Goal: Transaction & Acquisition: Purchase product/service

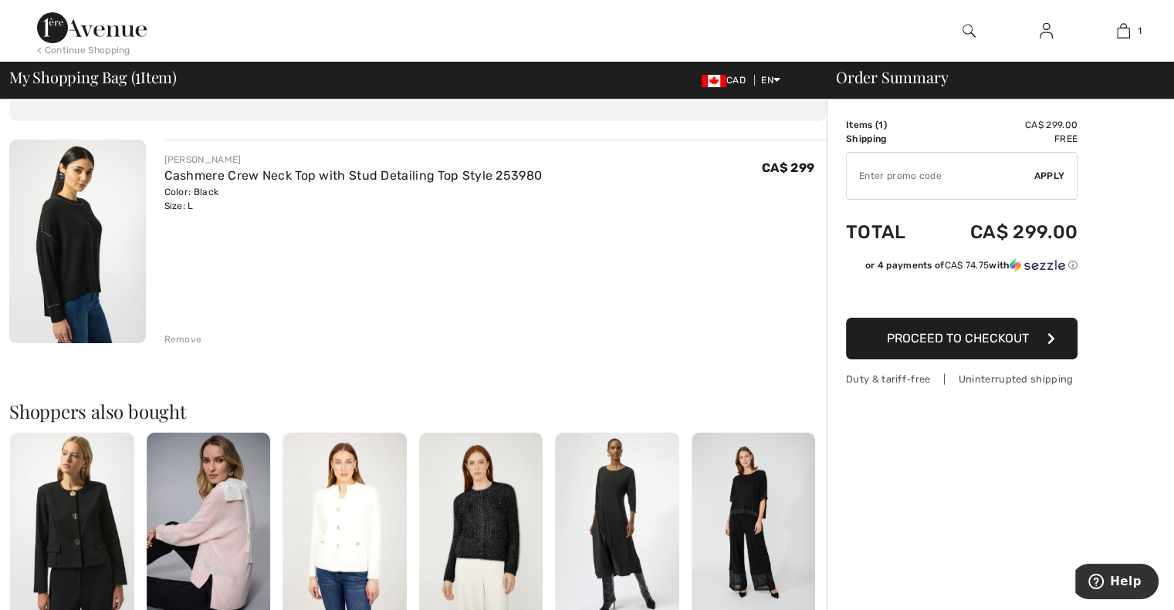
scroll to position [77, 0]
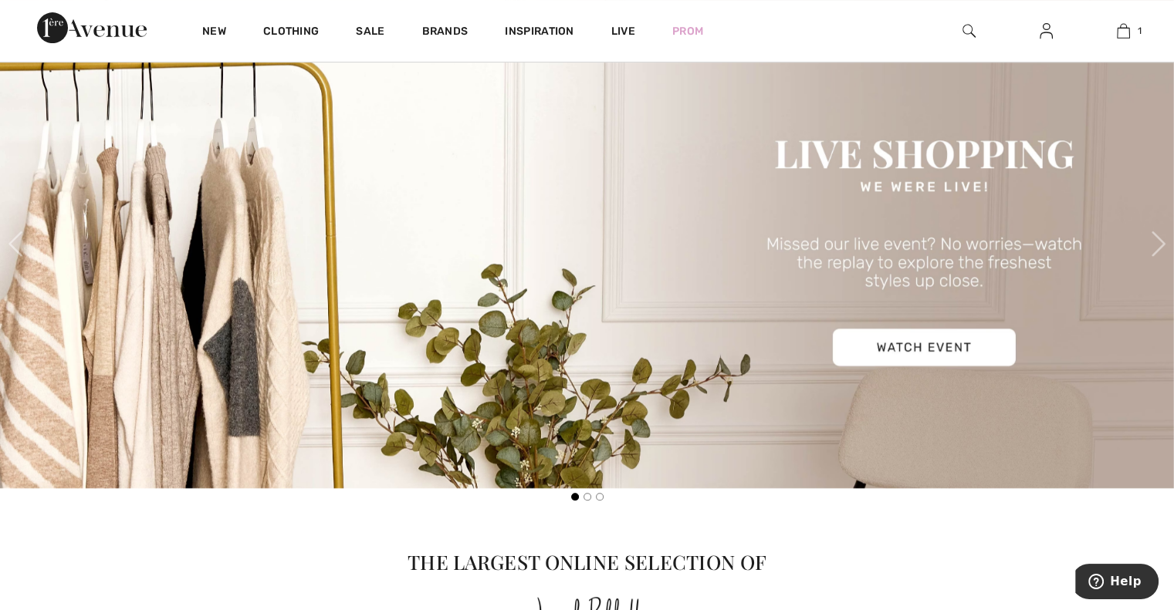
scroll to position [772, 0]
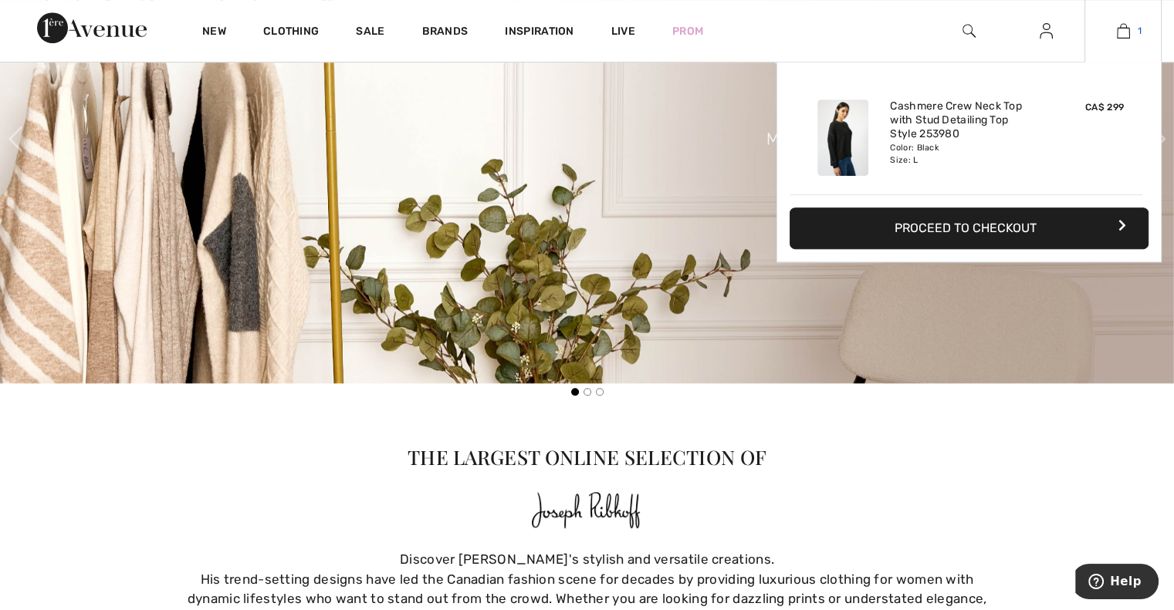
click at [1120, 28] on img at bounding box center [1123, 31] width 13 height 19
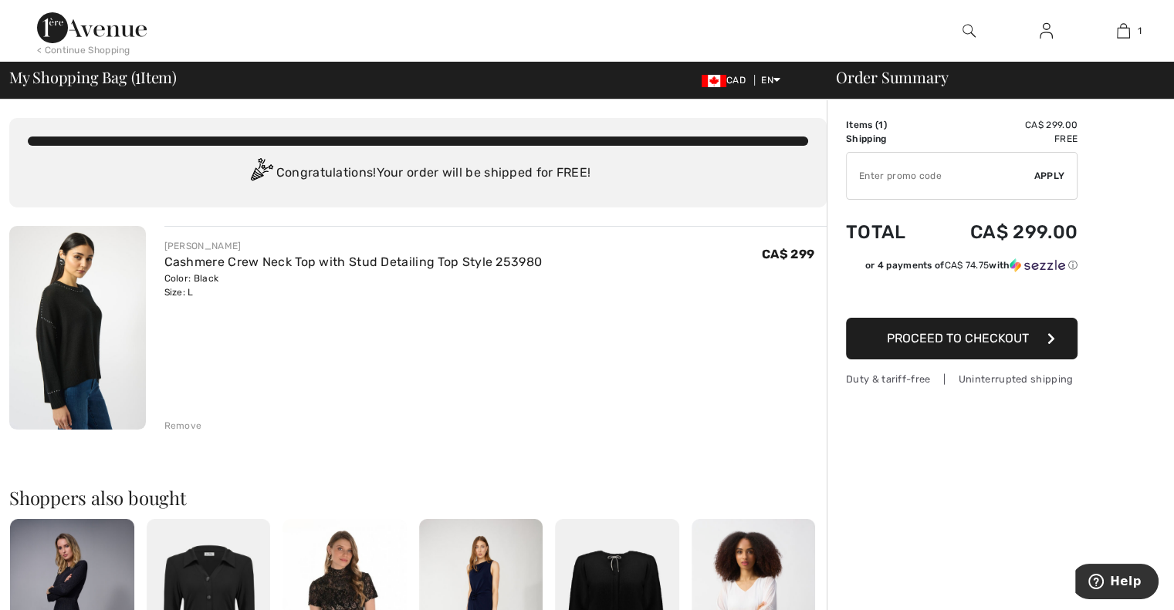
click at [929, 339] on span "Proceed to Checkout" at bounding box center [958, 338] width 142 height 15
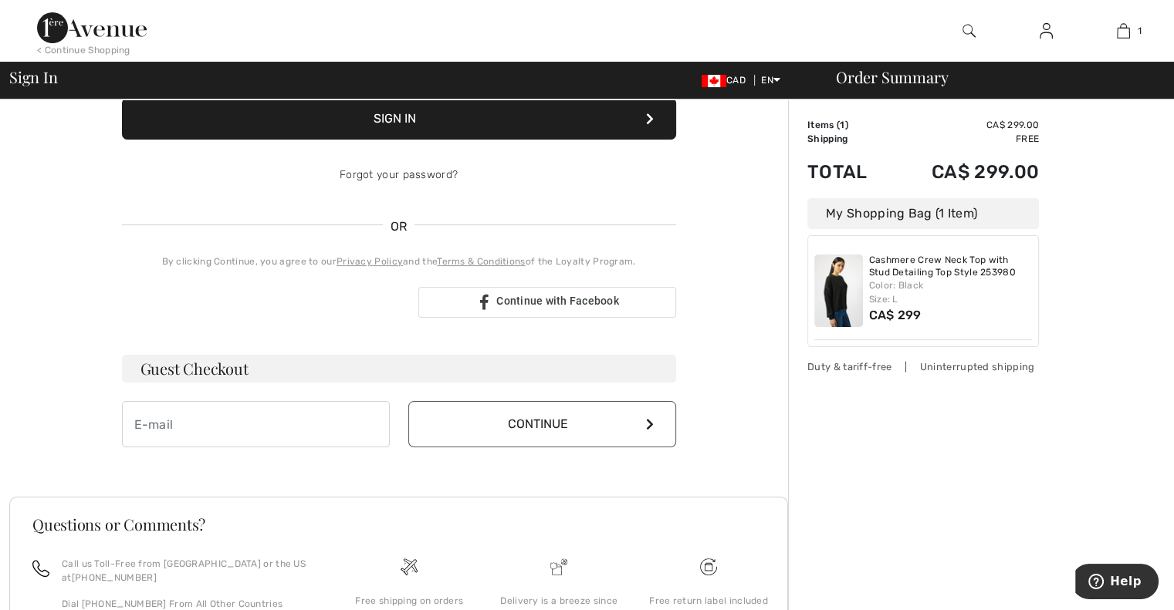
scroll to position [231, 0]
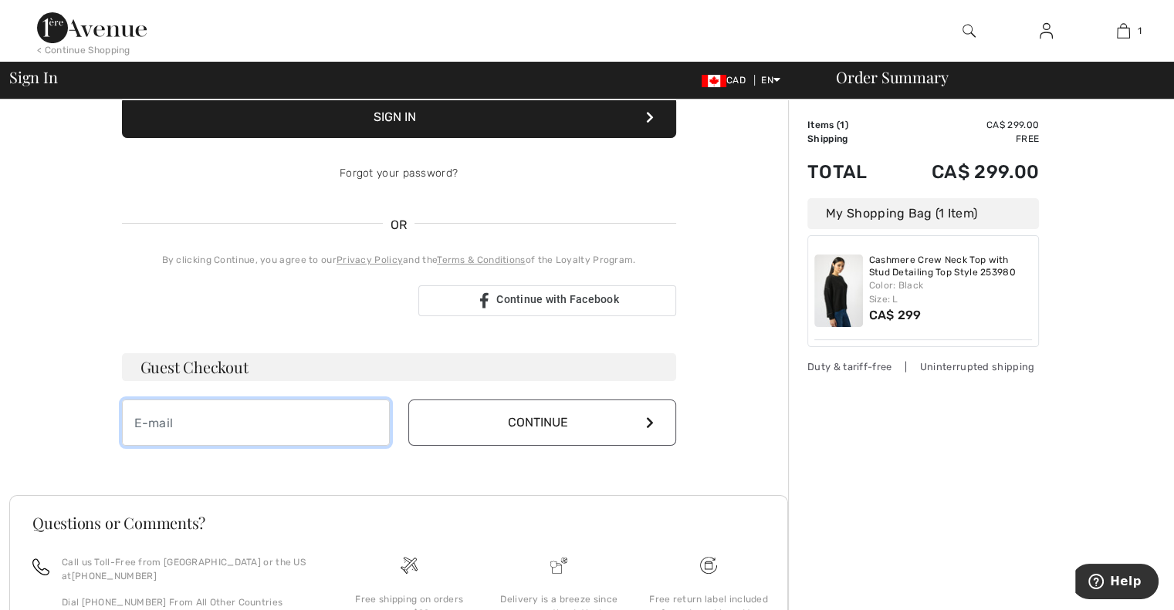
click at [290, 434] on input "email" at bounding box center [256, 423] width 268 height 46
type input "summerap@hotmail.com"
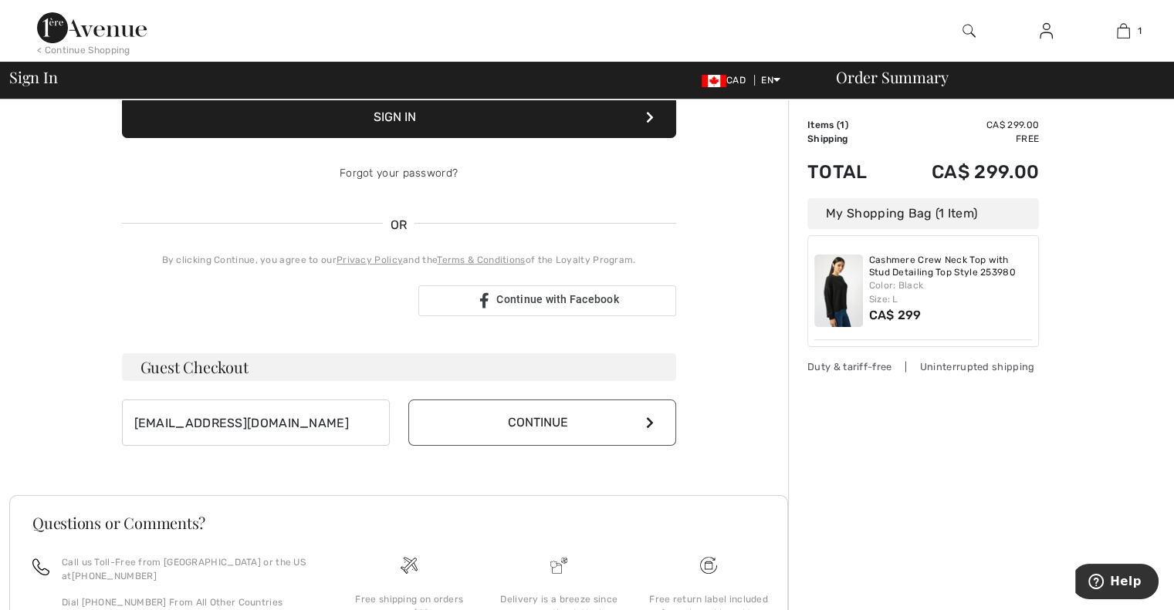
click at [531, 432] on button "Continue" at bounding box center [542, 423] width 268 height 46
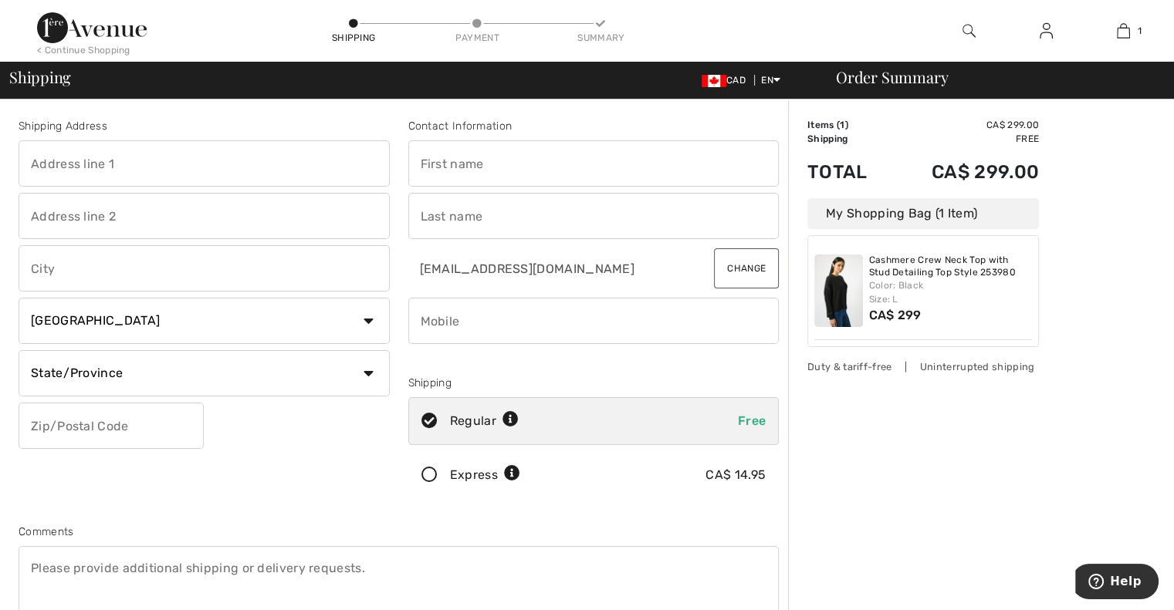
click at [299, 163] on input "text" at bounding box center [204, 163] width 371 height 46
type input "8362 [PERSON_NAME]"
click at [482, 169] on input "text" at bounding box center [593, 163] width 371 height 46
type input "[PERSON_NAME]"
click at [491, 215] on input "text" at bounding box center [593, 216] width 371 height 46
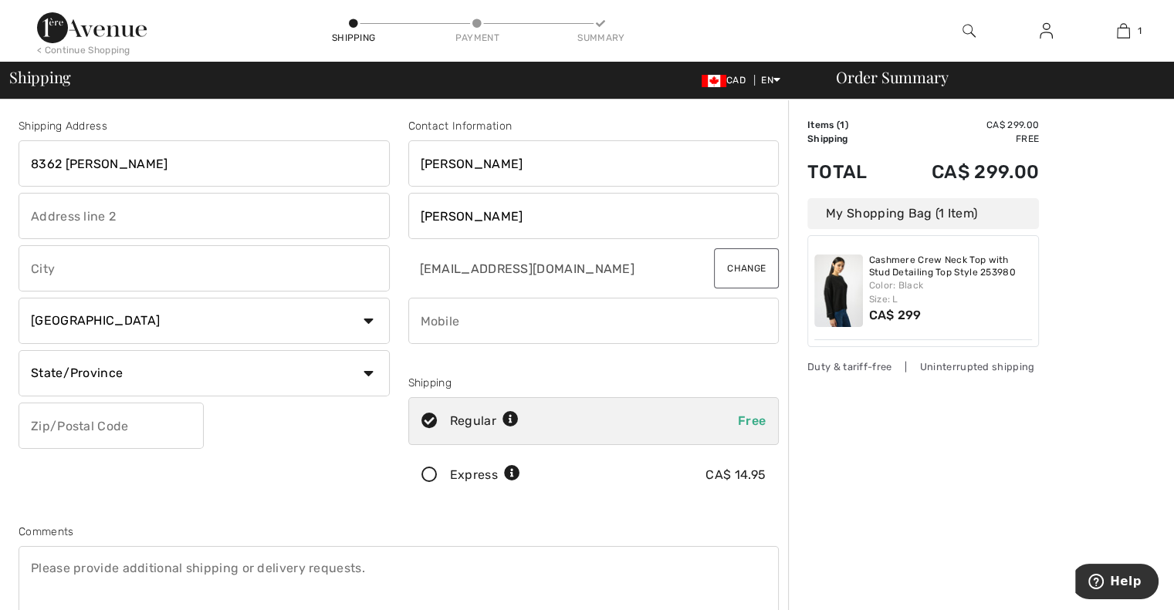
type input "[PERSON_NAME]"
click at [514, 319] on input "phone" at bounding box center [593, 321] width 371 height 46
type input "5148338210"
click at [243, 372] on select "State/Province [GEOGRAPHIC_DATA] [GEOGRAPHIC_DATA] [GEOGRAPHIC_DATA] [GEOGRAPHI…" at bounding box center [204, 373] width 371 height 46
select select "QC"
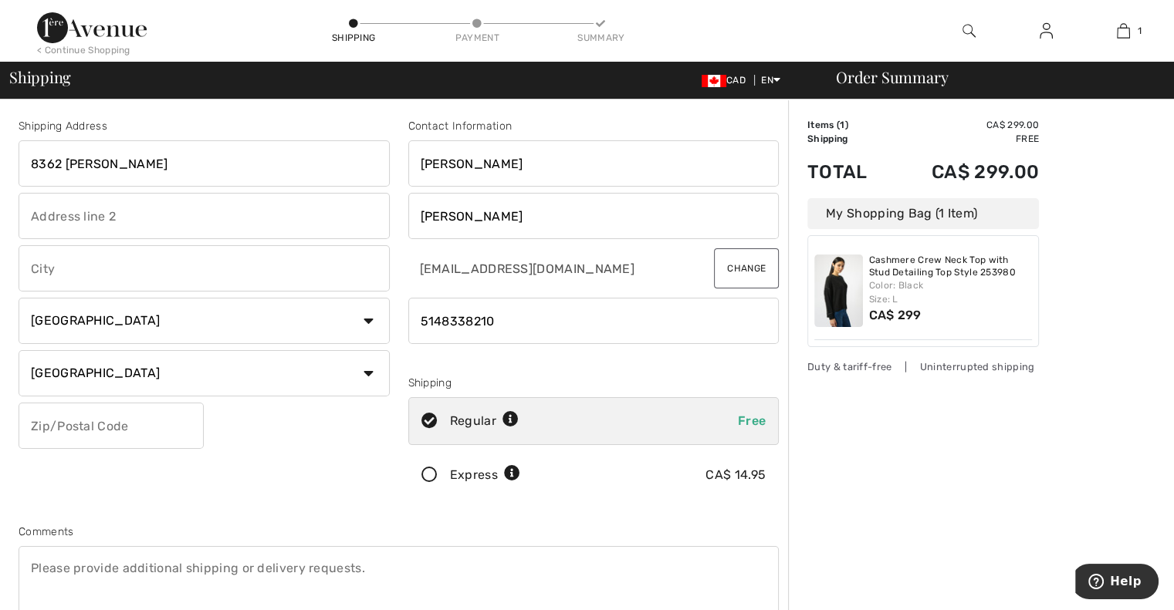
click at [19, 350] on select "State/Province [GEOGRAPHIC_DATA] [GEOGRAPHIC_DATA] [GEOGRAPHIC_DATA] [GEOGRAPHI…" at bounding box center [204, 373] width 371 height 46
click at [80, 427] on input "text" at bounding box center [111, 426] width 185 height 46
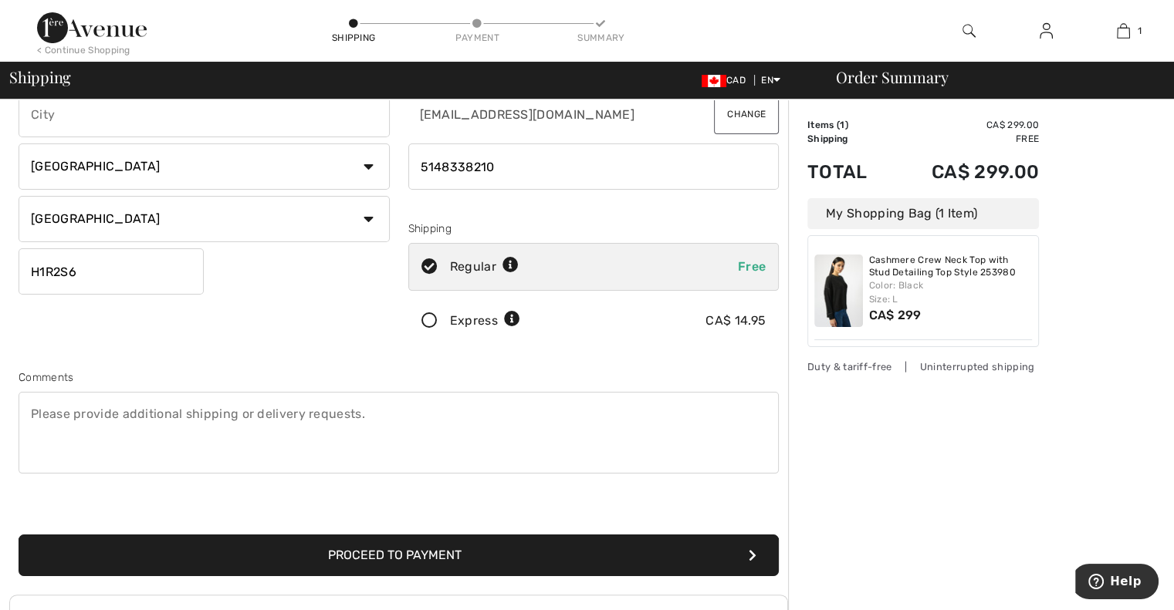
type input "H1R2S6"
click at [356, 547] on button "Proceed to Payment" at bounding box center [399, 556] width 760 height 42
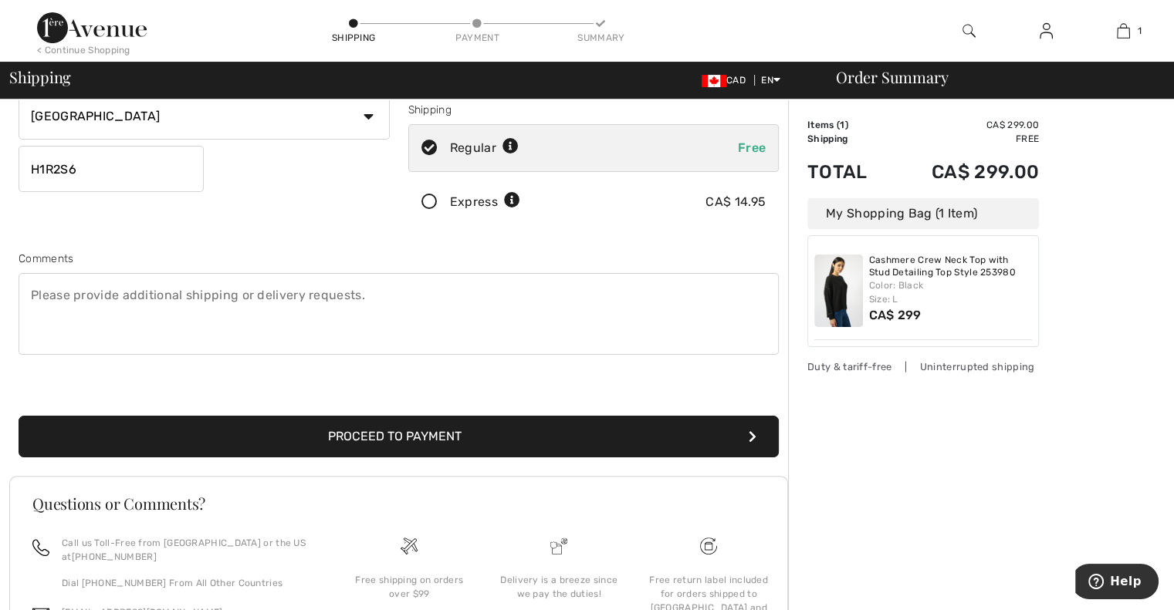
scroll to position [275, 0]
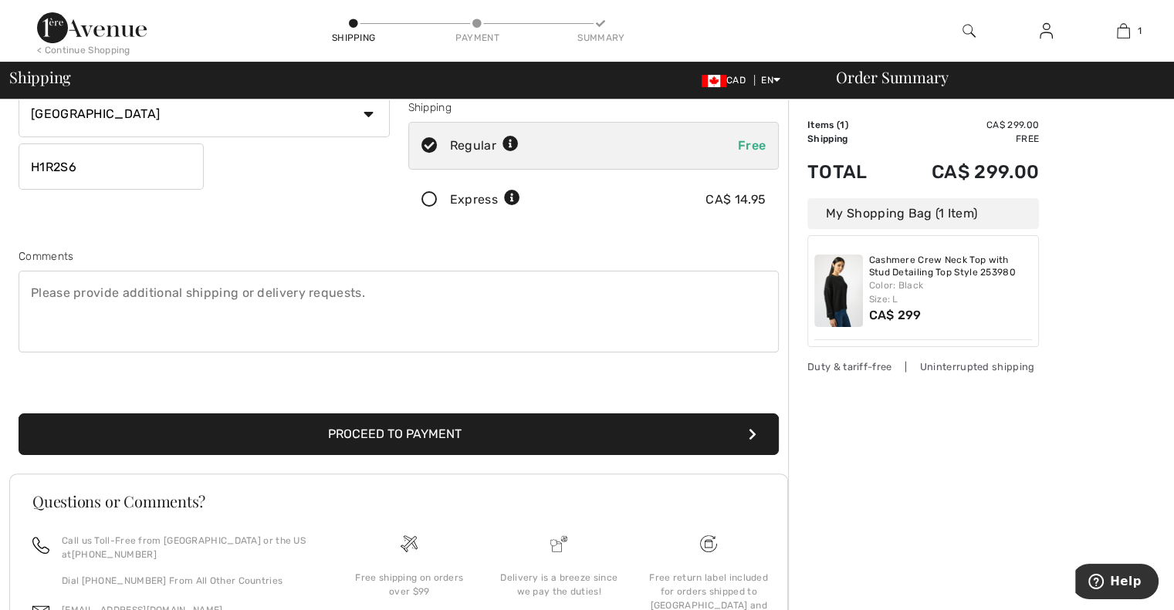
click at [446, 431] on button "Proceed to Payment" at bounding box center [399, 435] width 760 height 42
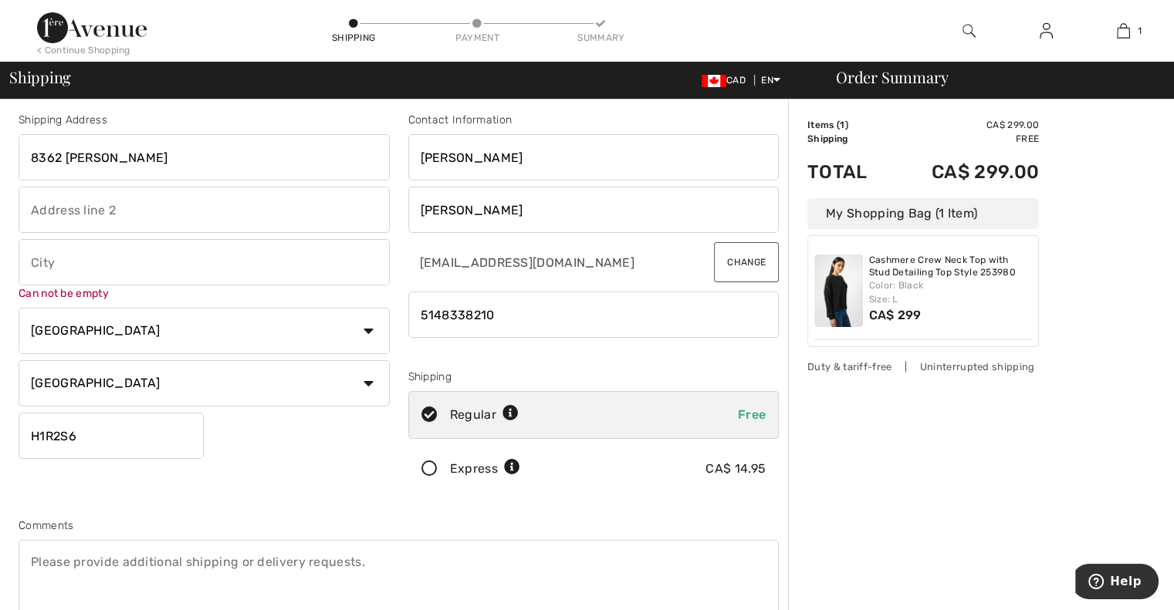
scroll to position [0, 0]
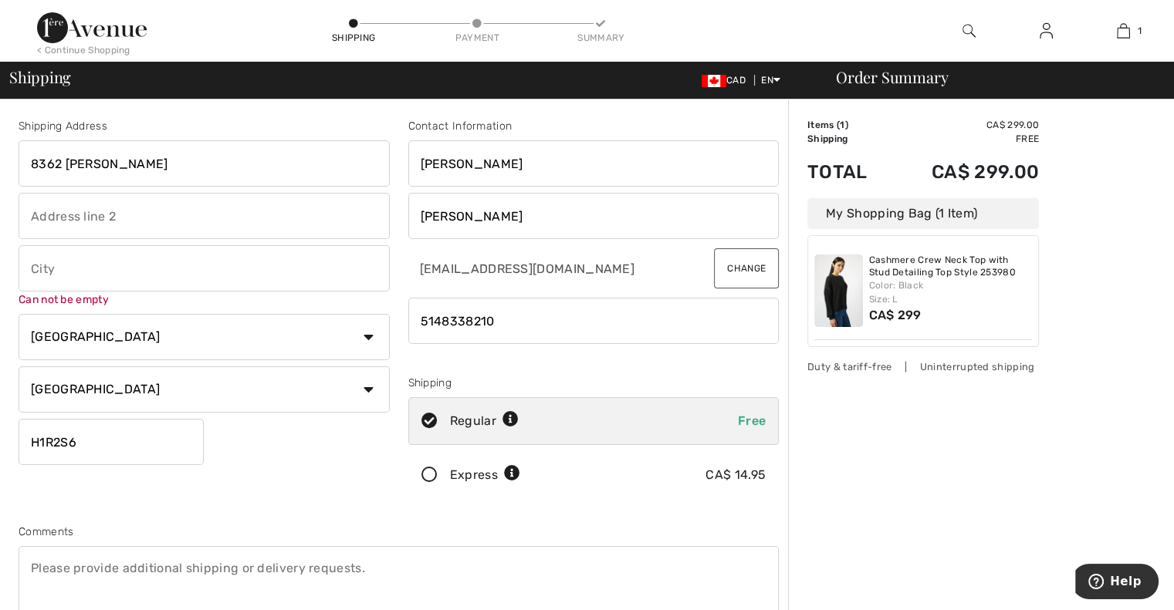
click at [144, 255] on input "text" at bounding box center [204, 268] width 371 height 46
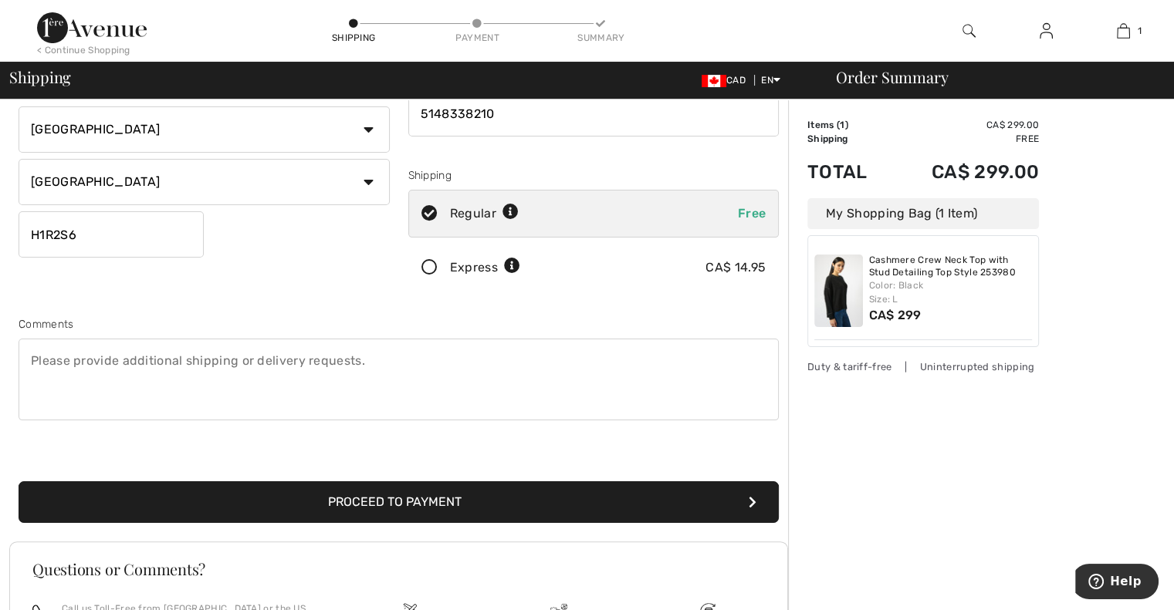
scroll to position [231, 0]
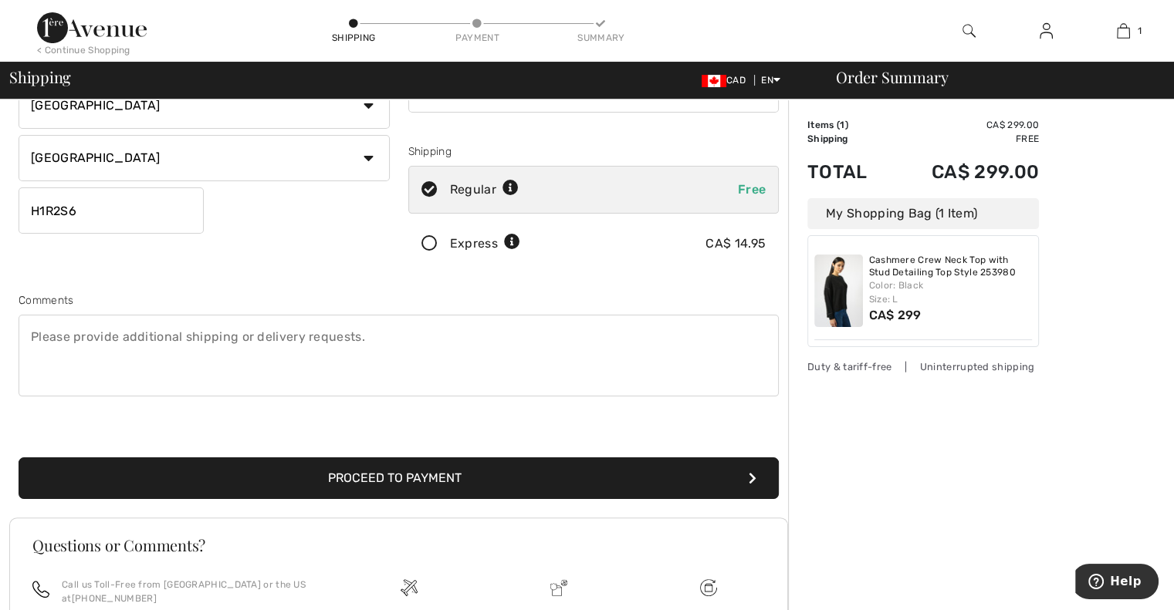
type input "[GEOGRAPHIC_DATA]"
click at [445, 478] on button "Proceed to Payment" at bounding box center [399, 479] width 760 height 42
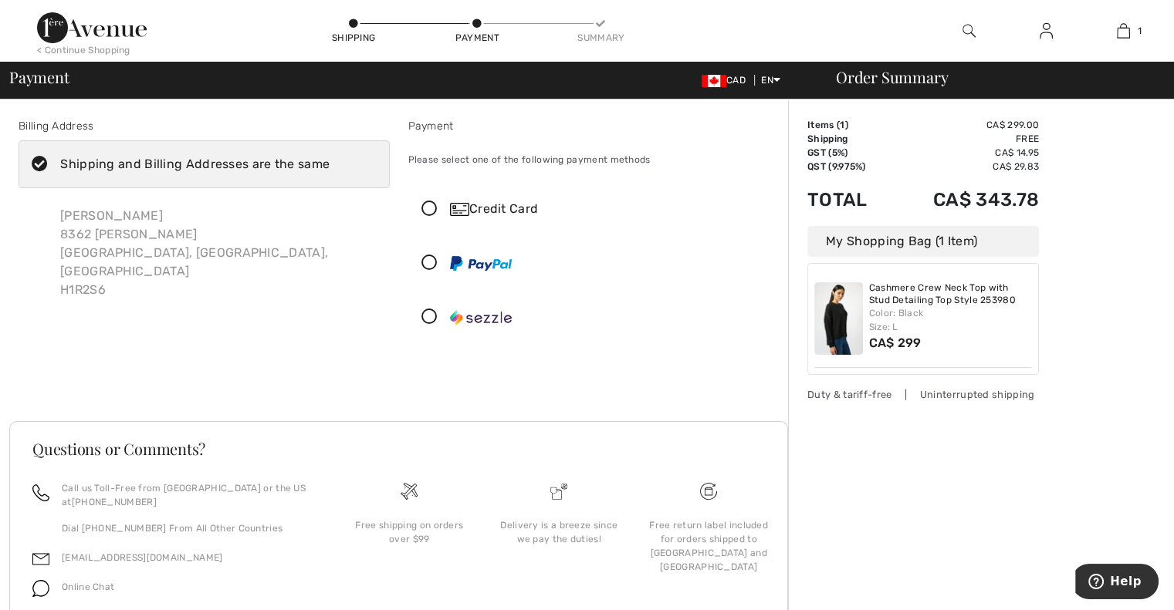
click at [460, 211] on img at bounding box center [459, 209] width 19 height 13
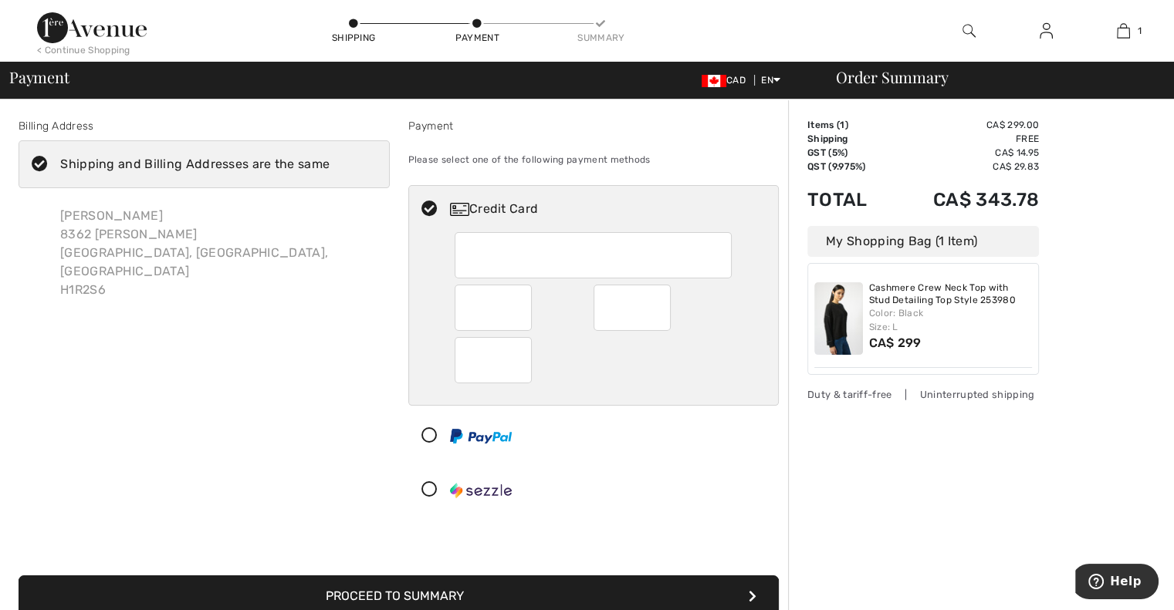
click at [629, 502] on div at bounding box center [587, 490] width 357 height 46
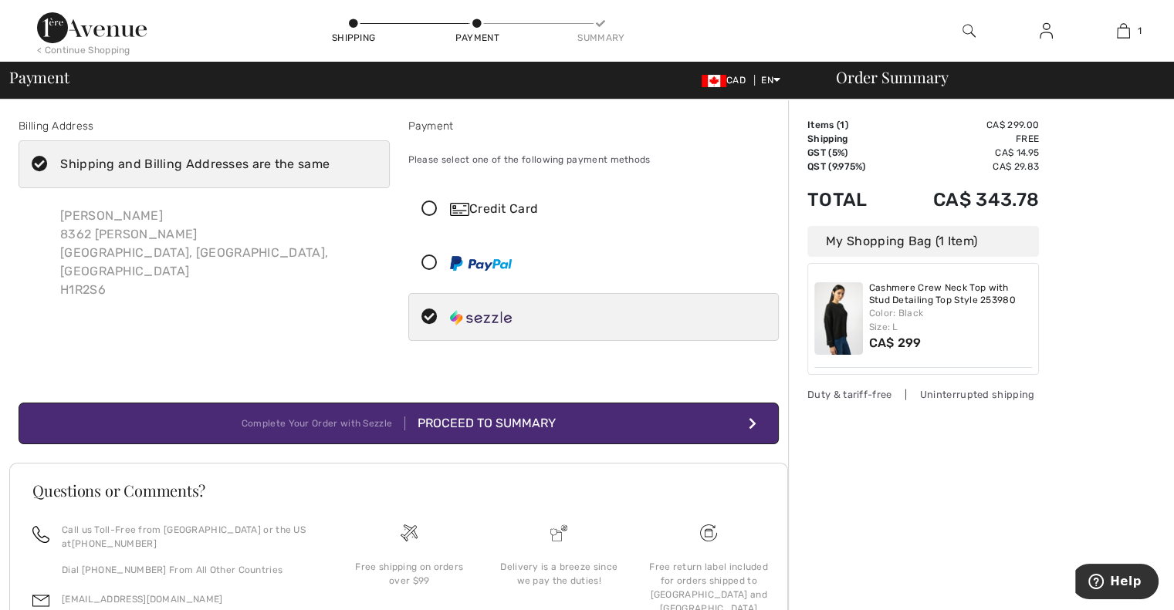
click at [550, 424] on div "Proceed to Summary" at bounding box center [480, 423] width 150 height 19
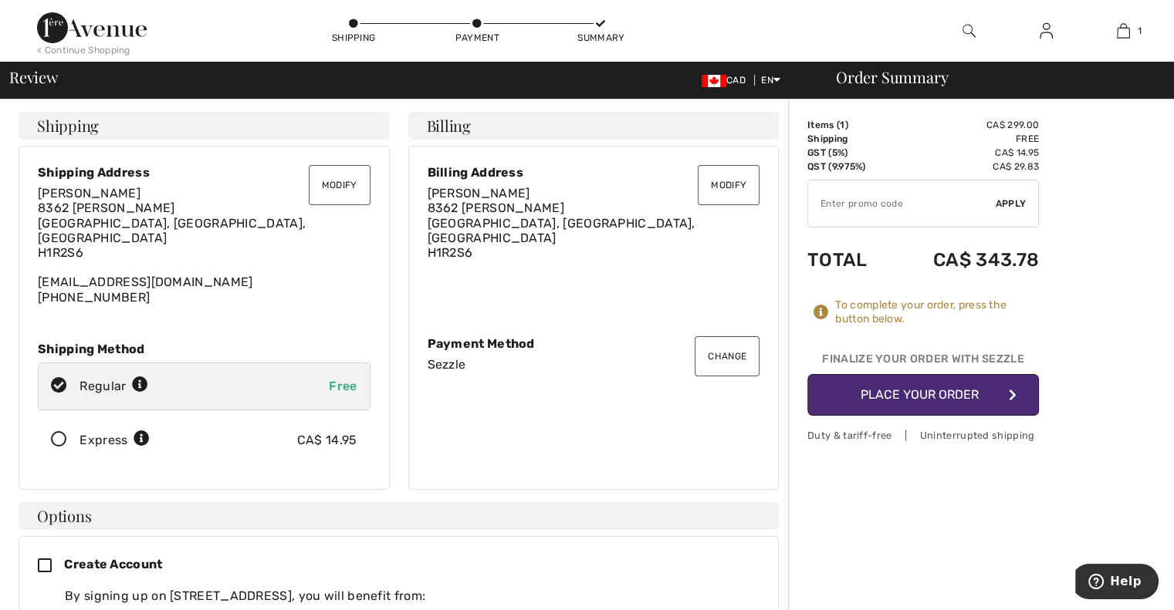
click at [888, 396] on button "Place Your Order" at bounding box center [922, 395] width 231 height 42
